Goal: Information Seeking & Learning: Understand process/instructions

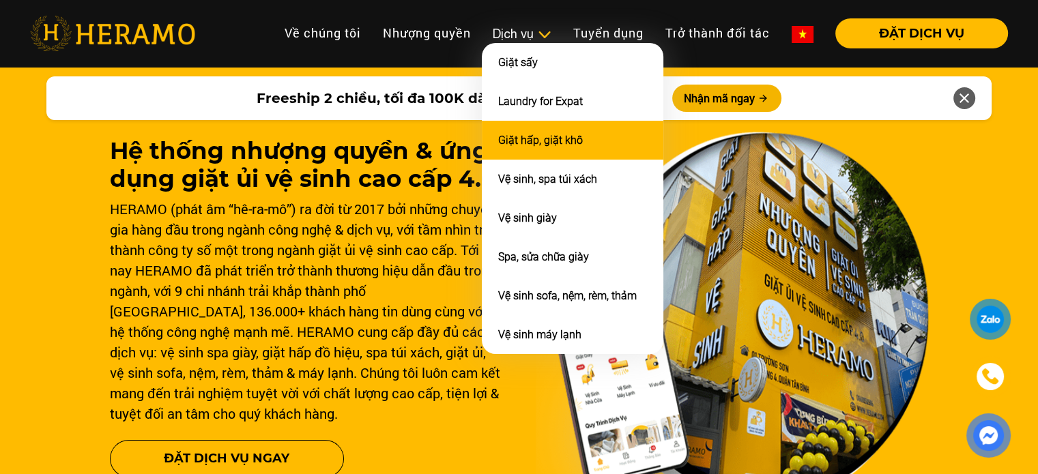
click at [538, 148] on li "Giặt hấp, giặt khô" at bounding box center [572, 140] width 181 height 39
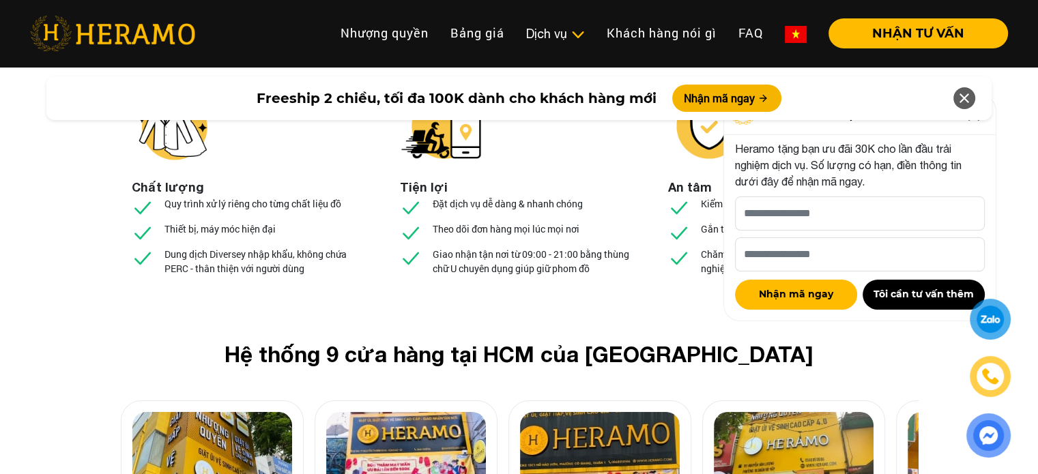
scroll to position [5049, 0]
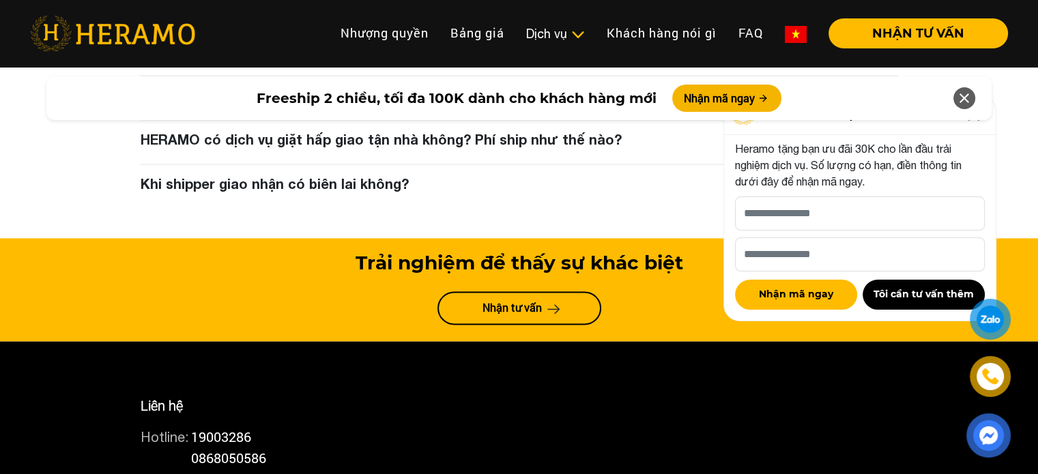
scroll to position [7232, 0]
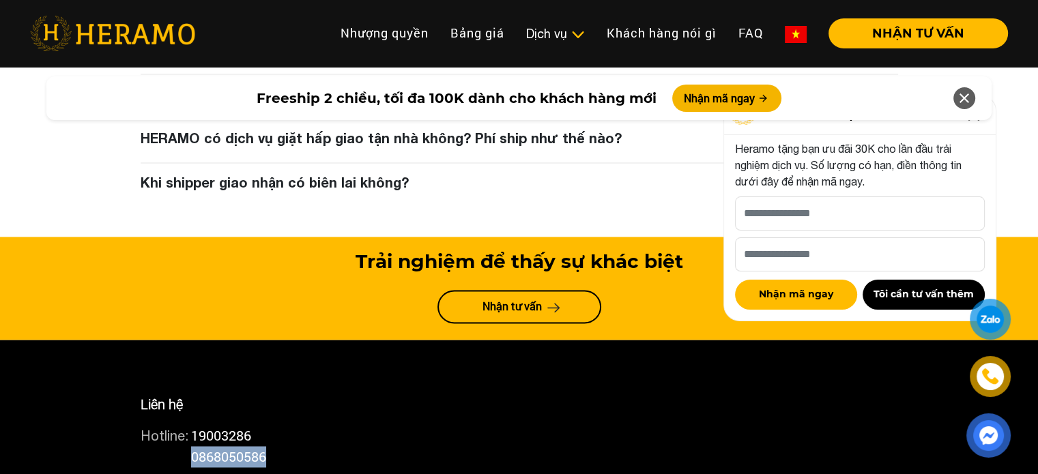
drag, startPoint x: 196, startPoint y: 315, endPoint x: 323, endPoint y: 318, distance: 126.9
click at [323, 446] on div "Hotline: 0868050586" at bounding box center [519, 456] width 757 height 21
click at [991, 323] on div at bounding box center [990, 319] width 30 height 31
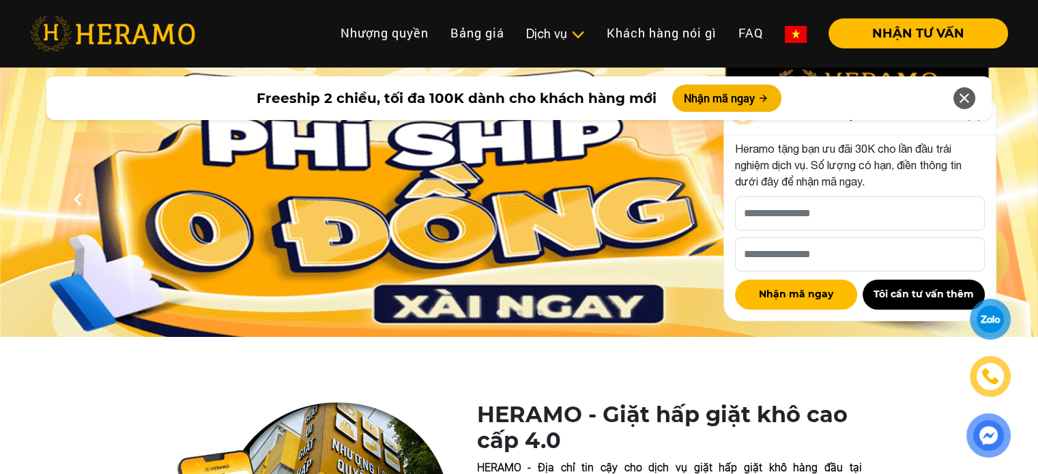
scroll to position [0, 0]
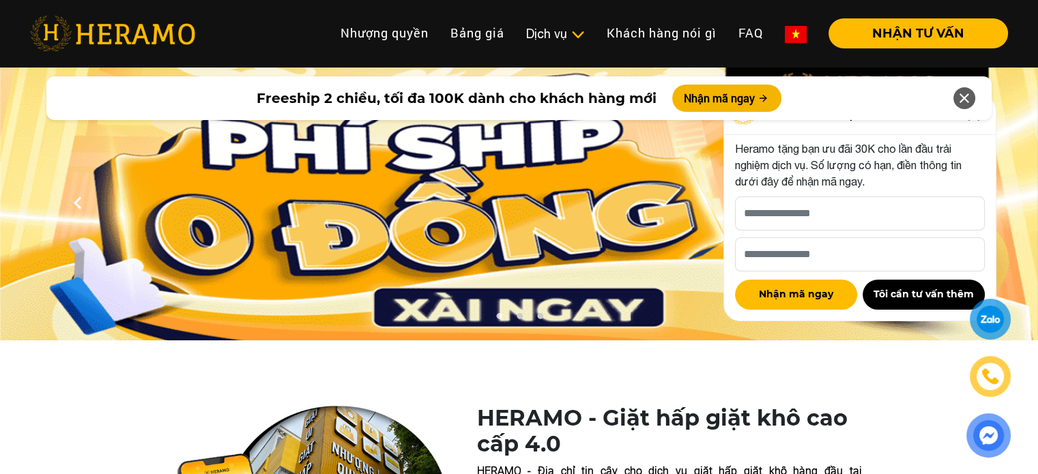
click at [969, 99] on icon at bounding box center [964, 98] width 16 height 25
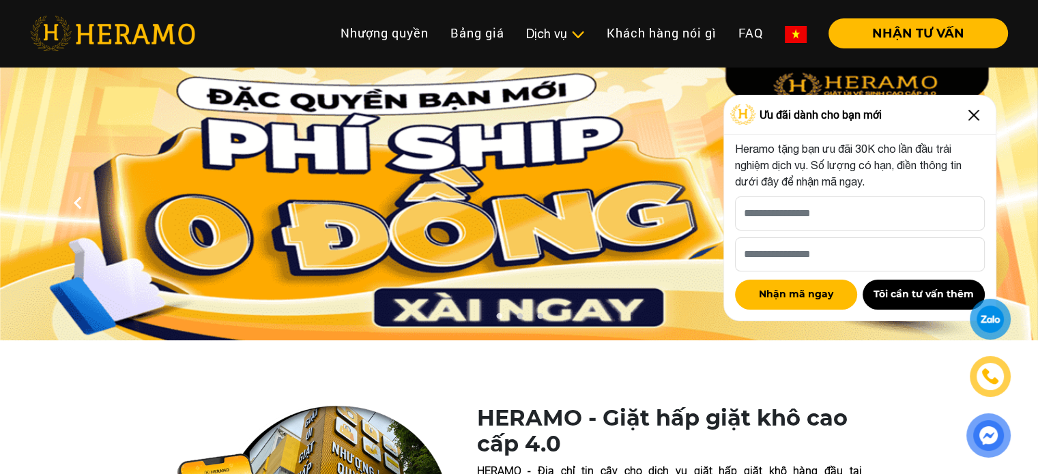
click at [972, 111] on img at bounding box center [974, 115] width 22 height 22
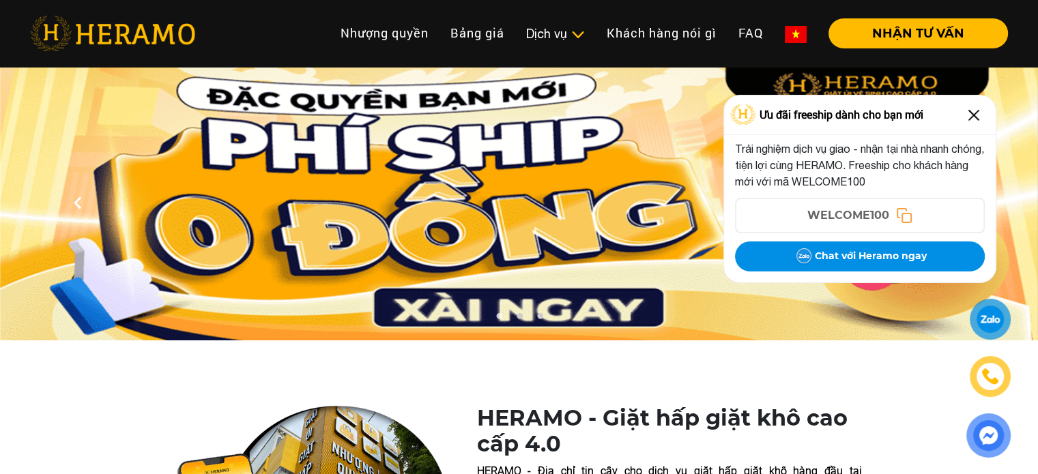
click at [973, 115] on img at bounding box center [974, 115] width 22 height 22
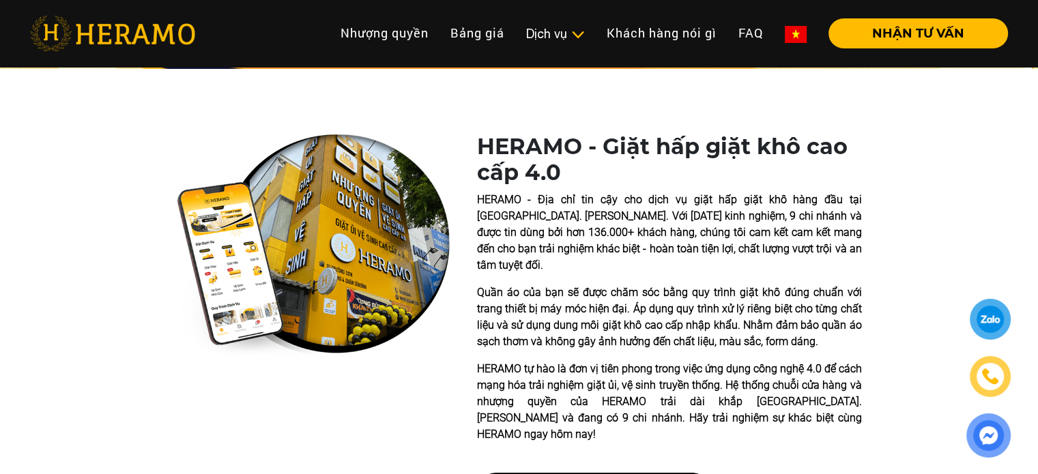
scroll to position [273, 0]
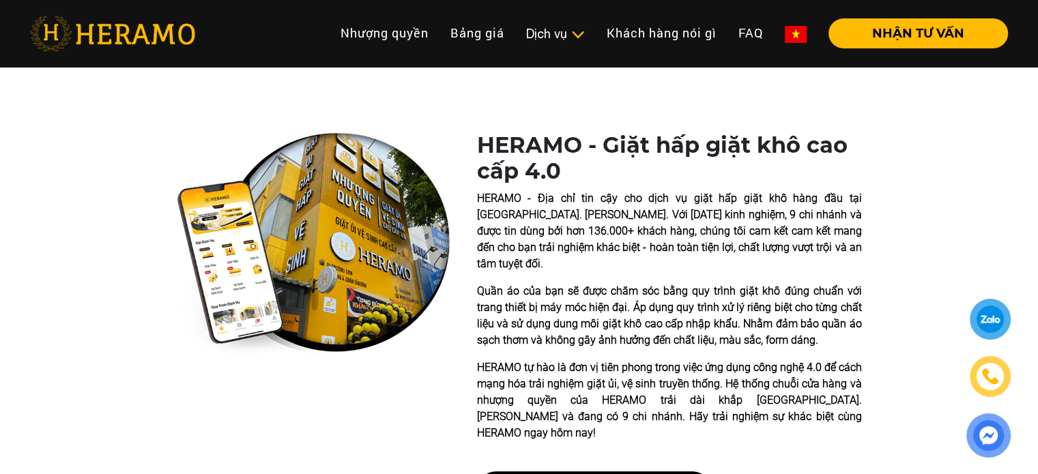
click at [166, 124] on div "HERAMO - Giặt hấp giặt khô cao cấp 4.0 HERAMO - Địa chỉ tin cậy cho dịch vụ giặ…" at bounding box center [519, 307] width 1038 height 426
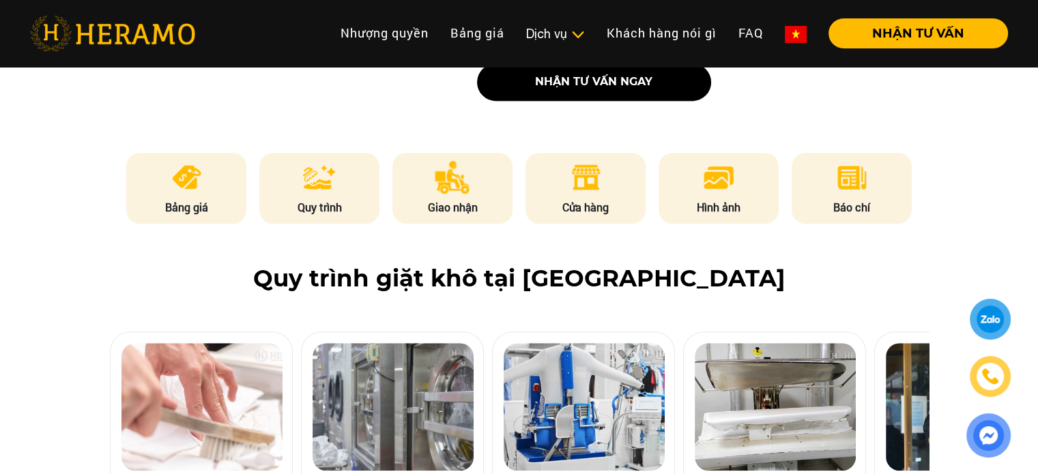
scroll to position [682, 0]
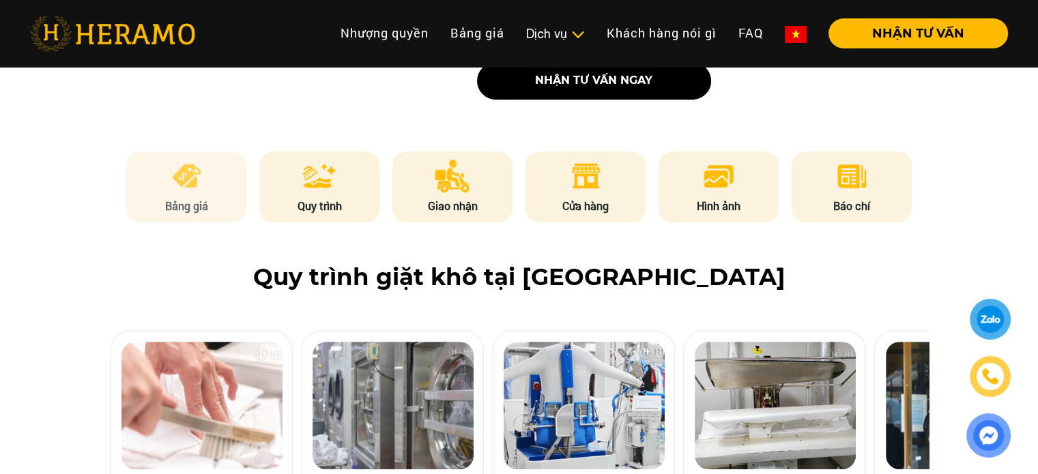
click at [170, 160] on img at bounding box center [186, 176] width 33 height 33
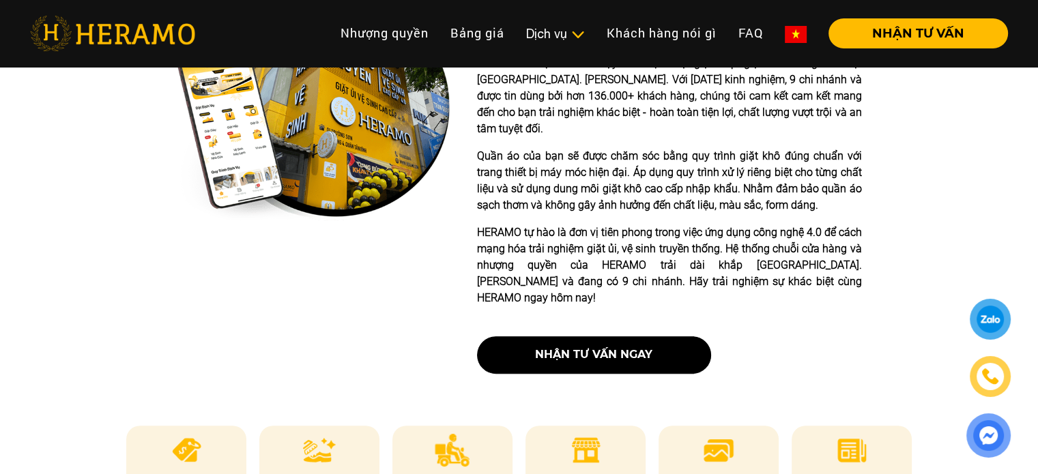
scroll to position [409, 0]
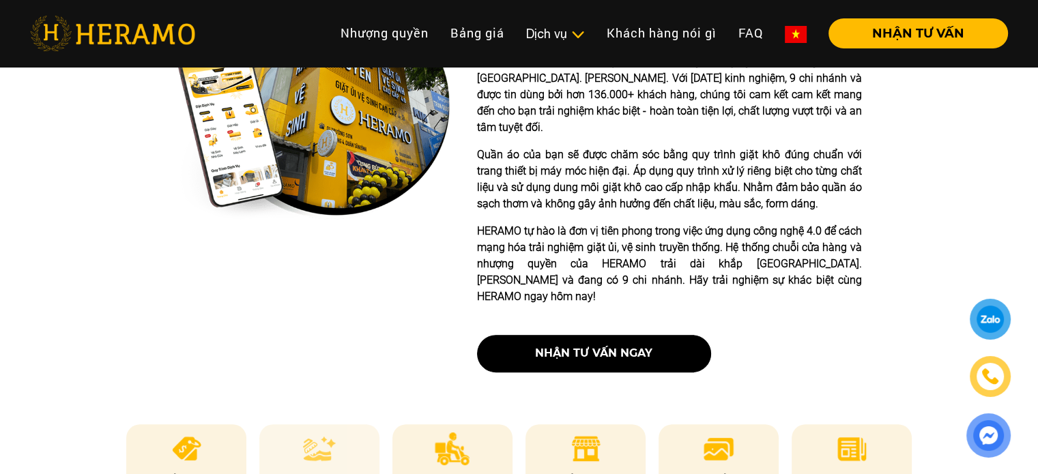
click at [356, 471] on p "Quy trình" at bounding box center [319, 479] width 120 height 16
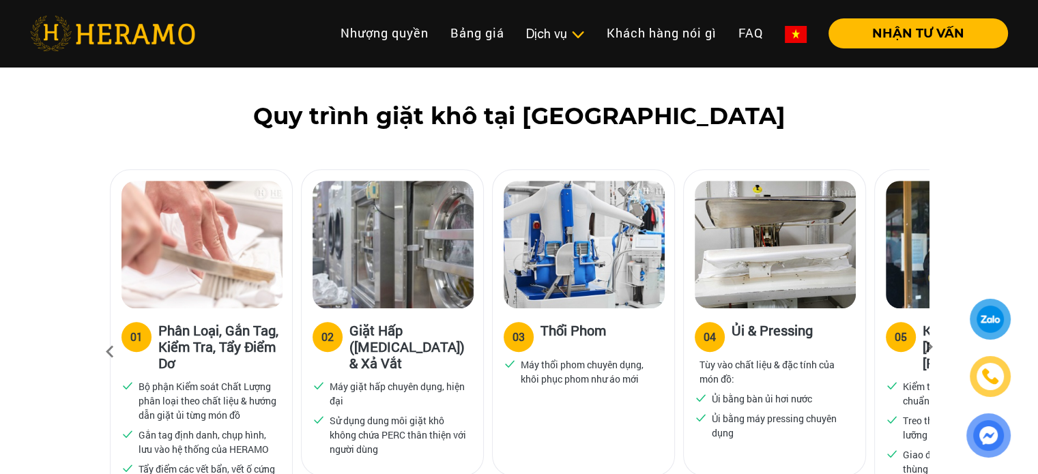
scroll to position [844, 0]
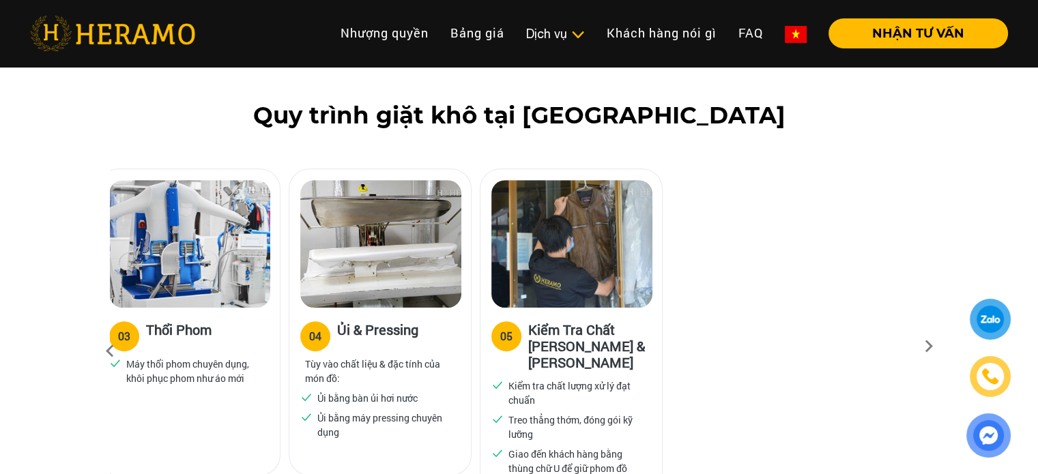
drag, startPoint x: 640, startPoint y: 315, endPoint x: 178, endPoint y: 325, distance: 462.0
click at [178, 325] on div "03 Thổi Phom Máy thổi phom chuyên dụng, khôi phục phom như áo mới" at bounding box center [188, 355] width 181 height 94
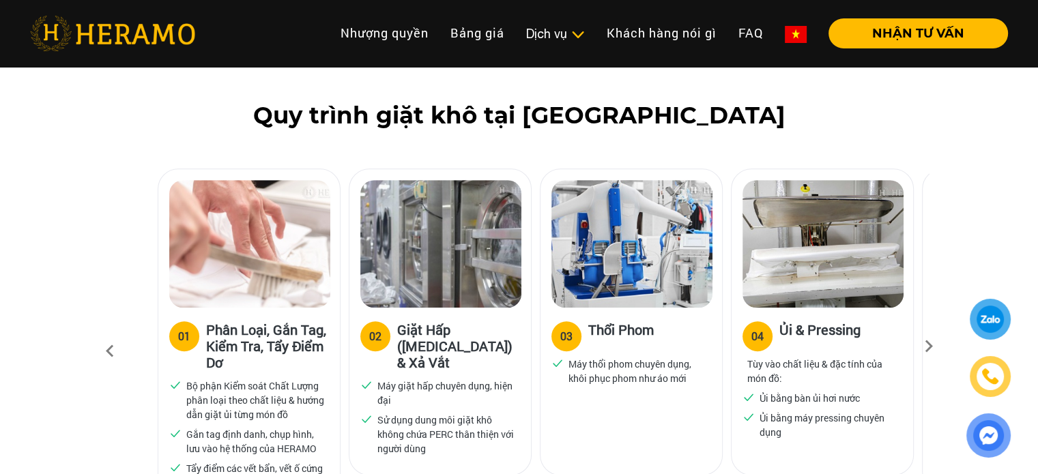
drag, startPoint x: 315, startPoint y: 345, endPoint x: 554, endPoint y: 332, distance: 239.2
click at [554, 357] on span at bounding box center [557, 371] width 12 height 29
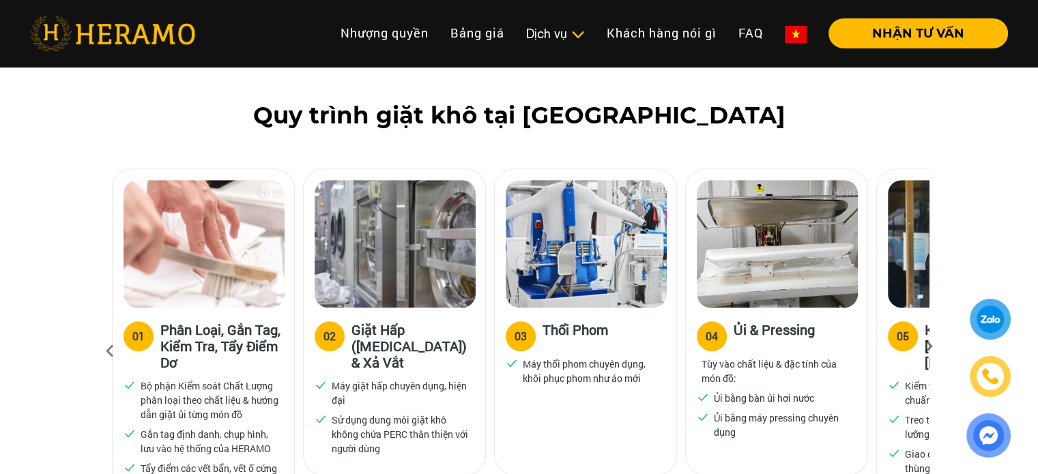
drag, startPoint x: 552, startPoint y: 342, endPoint x: 549, endPoint y: 334, distance: 8.2
click at [549, 334] on div "03 Thổi Phom Máy thổi phom chuyên dụng, khôi phục phom như áo mới" at bounding box center [585, 355] width 181 height 94
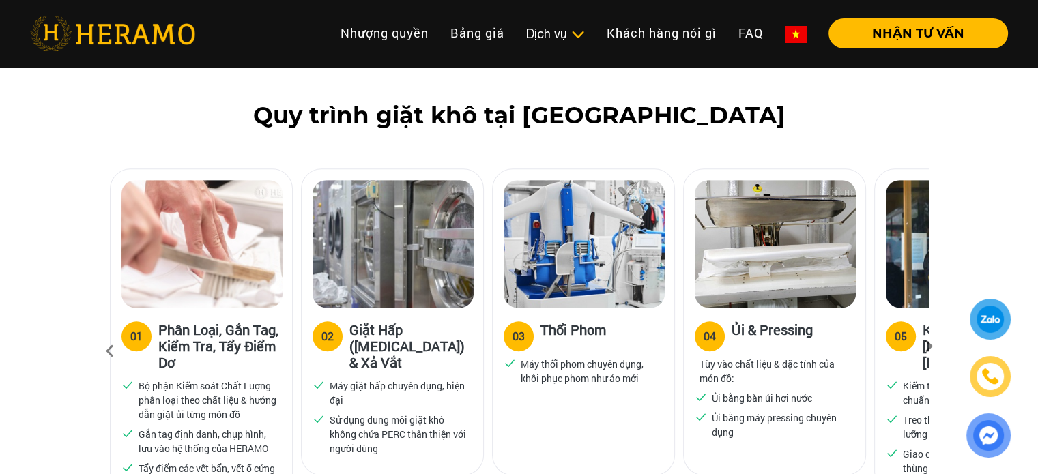
drag, startPoint x: 542, startPoint y: 347, endPoint x: 540, endPoint y: 333, distance: 14.6
click at [540, 333] on div "03 Thổi Phom Máy thổi phom chuyên dụng, khôi phục phom như áo mới" at bounding box center [583, 322] width 183 height 307
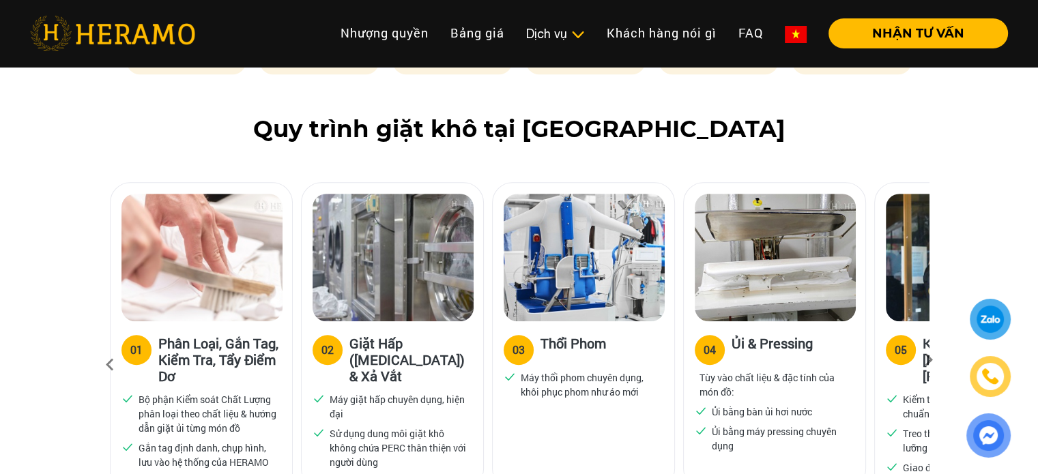
scroll to position [830, 0]
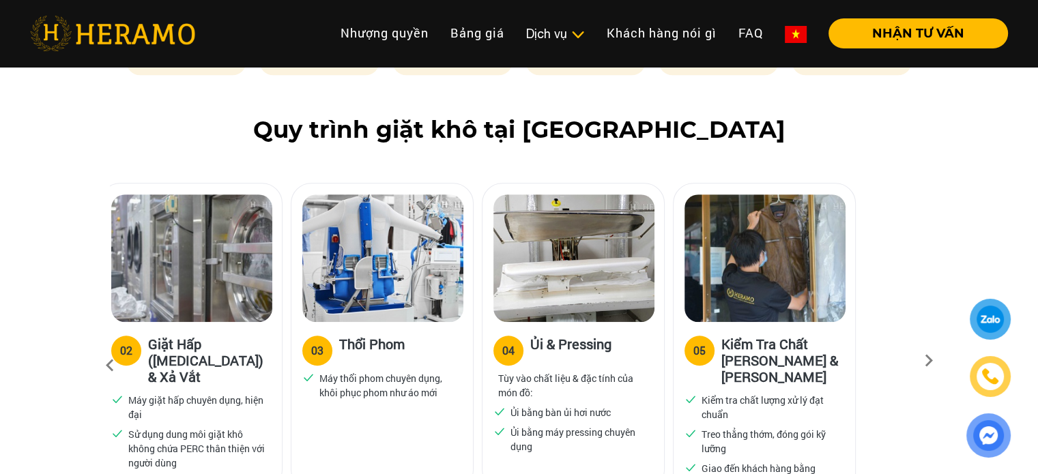
drag, startPoint x: 596, startPoint y: 371, endPoint x: 401, endPoint y: 387, distance: 195.8
click at [401, 387] on div "03 Thổi Phom Máy thổi phom chuyên dụng, khôi phục phom như áo mới" at bounding box center [382, 336] width 183 height 307
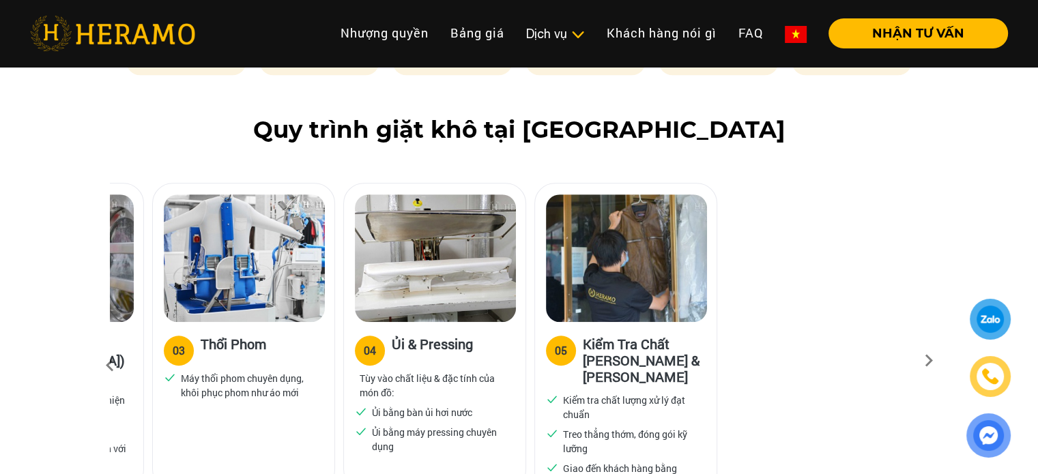
drag, startPoint x: 632, startPoint y: 373, endPoint x: 484, endPoint y: 390, distance: 149.6
click at [484, 405] on ul "Ủi bằng bàn ủi hơi nước Ủi bằng máy pressing chuyên dụng" at bounding box center [435, 429] width 160 height 48
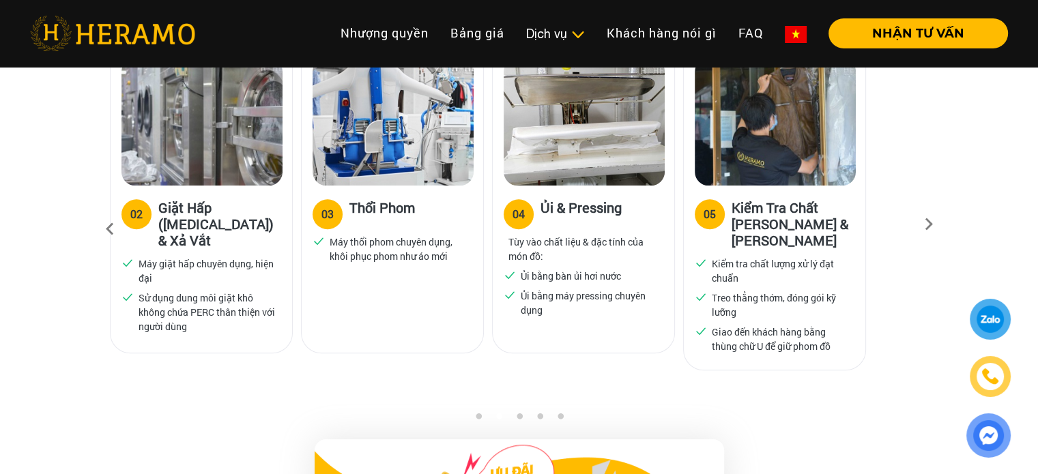
scroll to position [966, 0]
click at [521, 413] on button "3" at bounding box center [519, 420] width 14 height 14
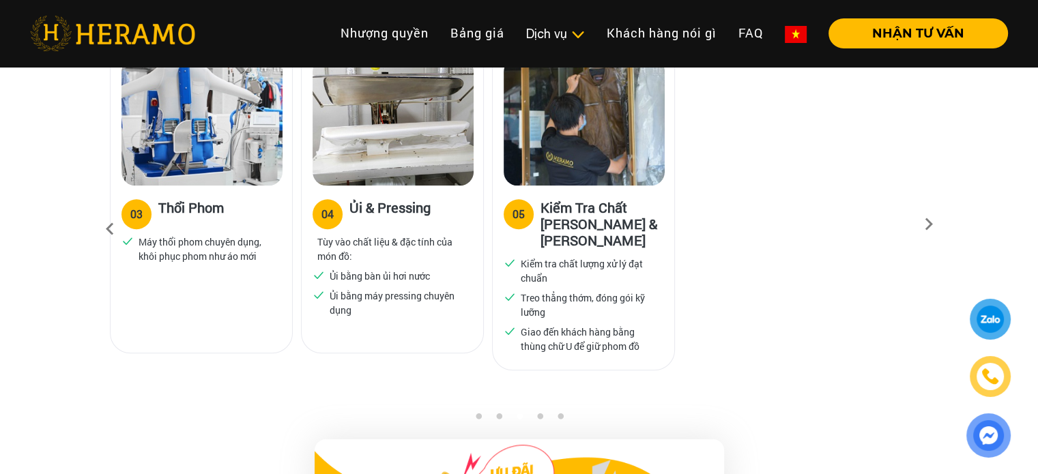
click at [535, 413] on button "4" at bounding box center [540, 420] width 14 height 14
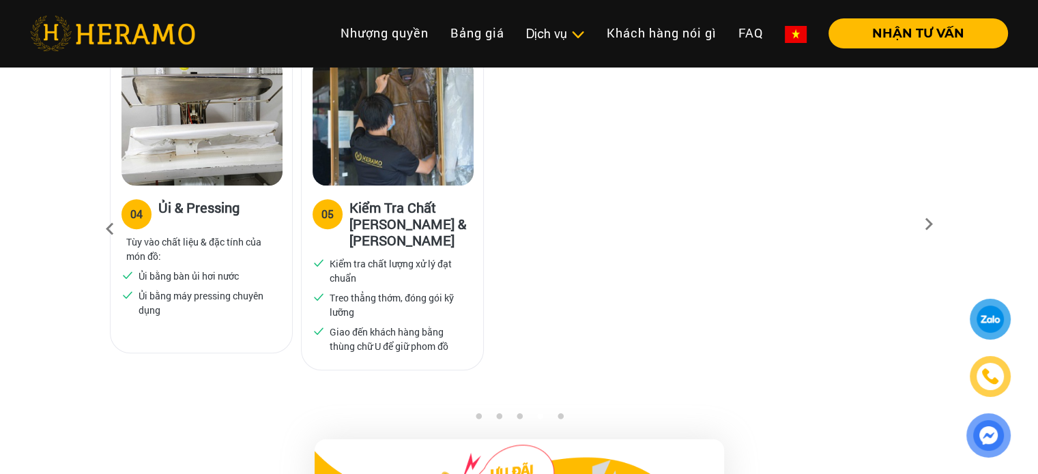
click at [564, 413] on button "5" at bounding box center [560, 420] width 14 height 14
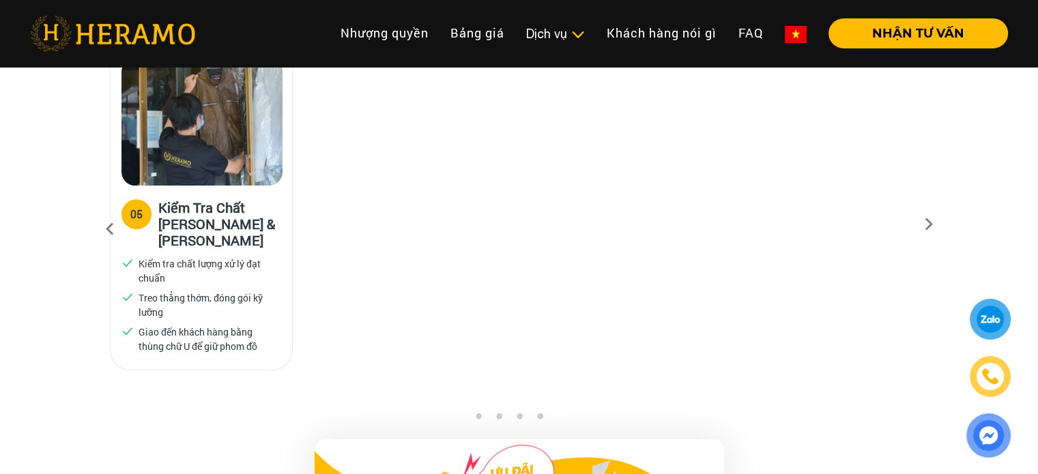
click at [480, 413] on button "1" at bounding box center [478, 420] width 14 height 14
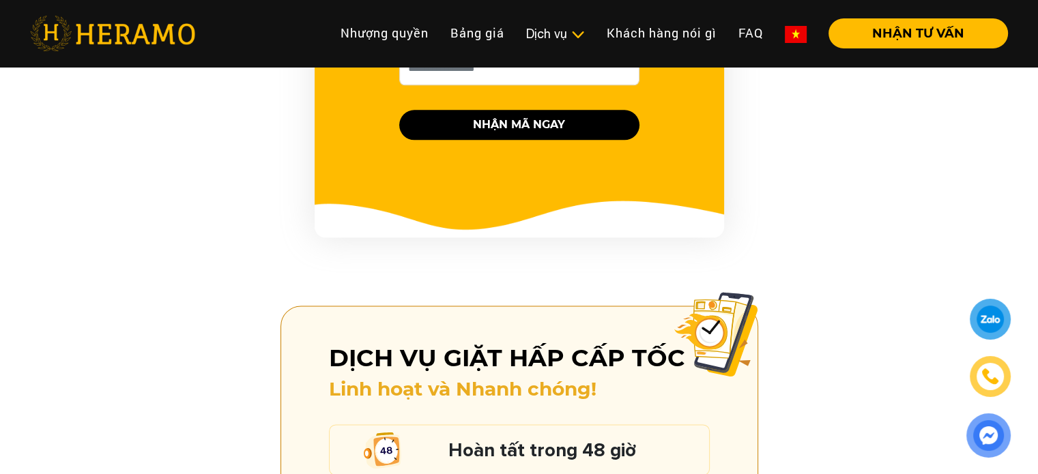
scroll to position [1648, 0]
